Goal: Task Accomplishment & Management: Use online tool/utility

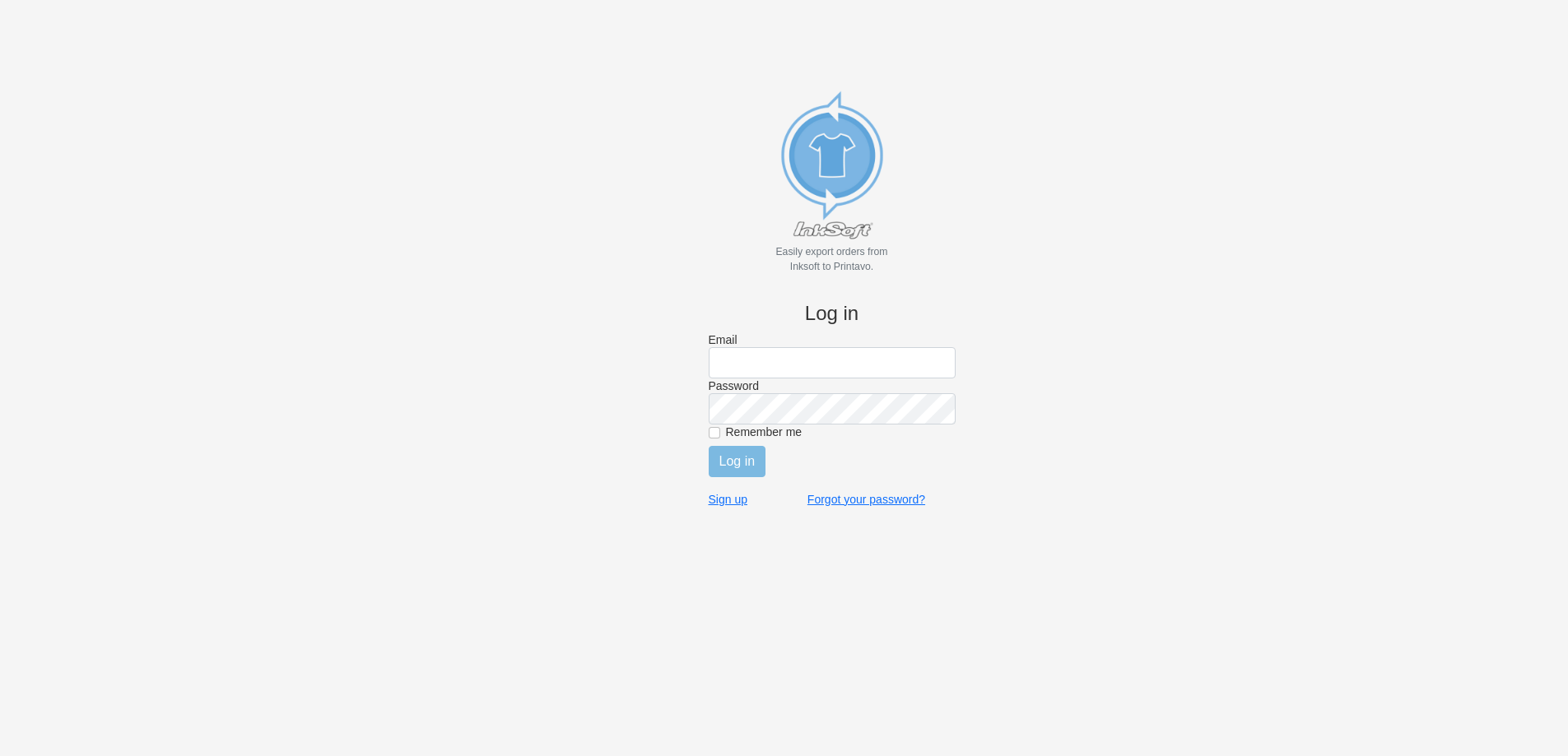
type input "chase@tiptops.com"
click at [716, 434] on input "Remember me" at bounding box center [714, 432] width 11 height 11
checkbox input "true"
click at [733, 461] on input "Log in" at bounding box center [738, 461] width 58 height 31
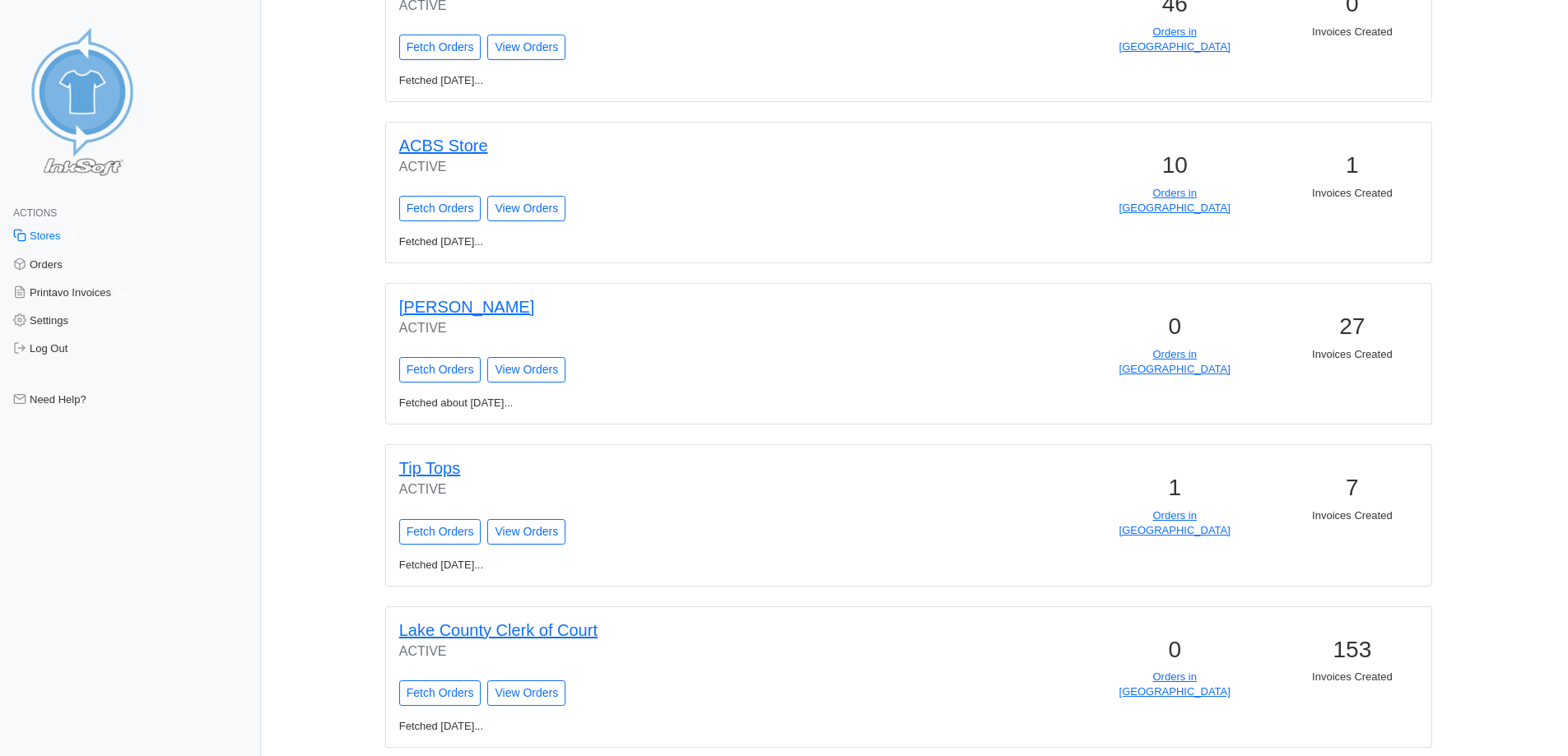
scroll to position [1452, 0]
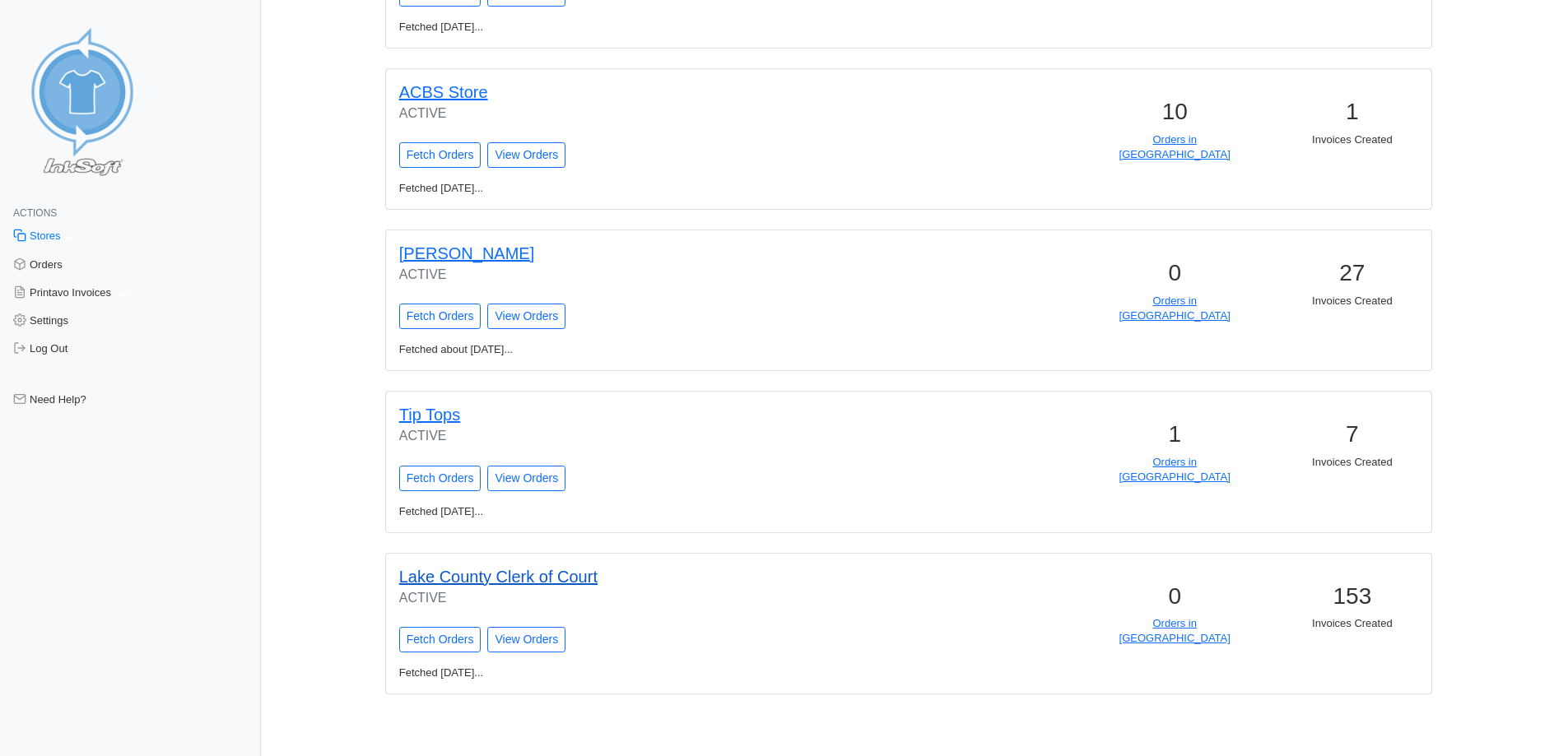
click at [454, 569] on link "Lake County Clerk of Court" at bounding box center [498, 576] width 198 height 18
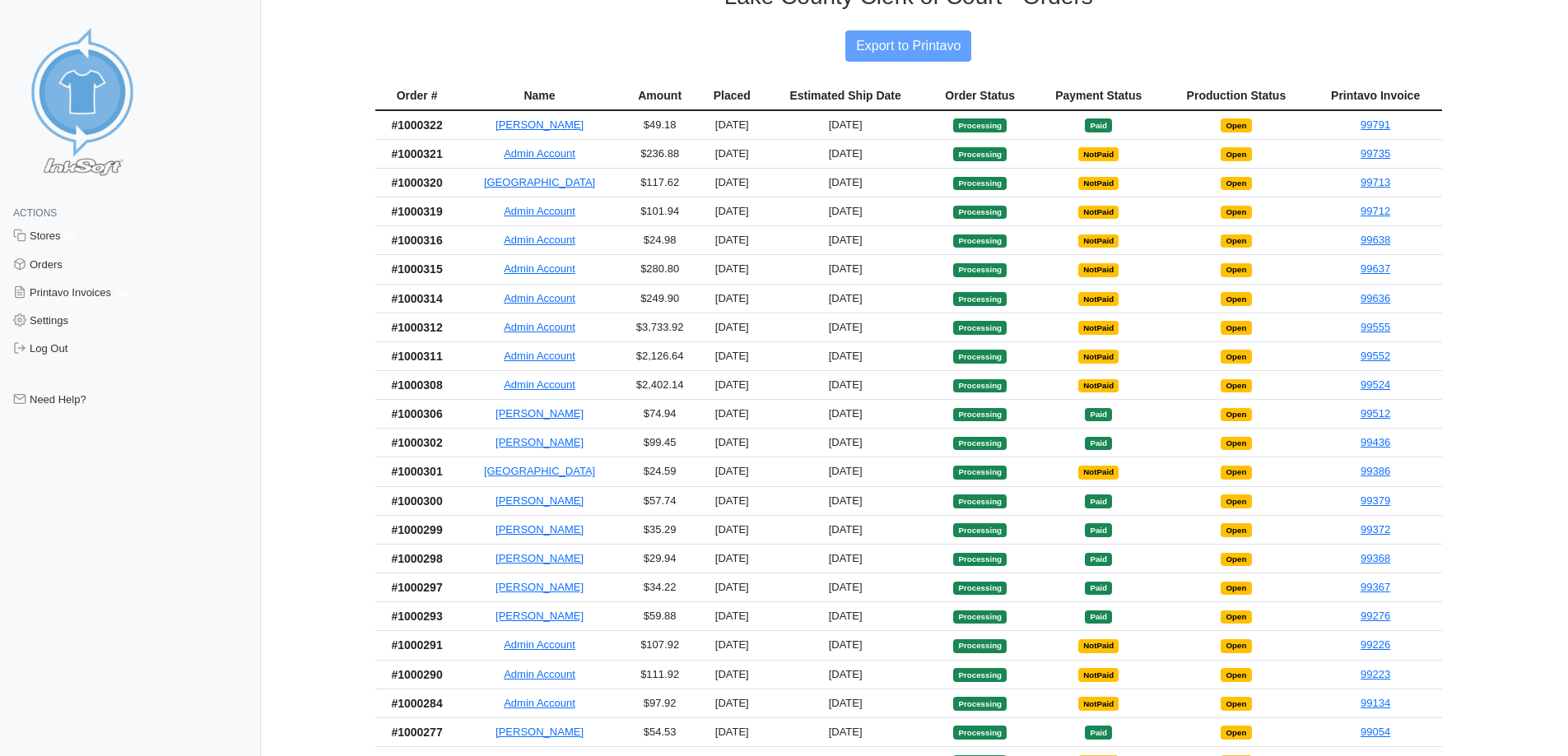
scroll to position [329, 0]
